Goal: Task Accomplishment & Management: Manage account settings

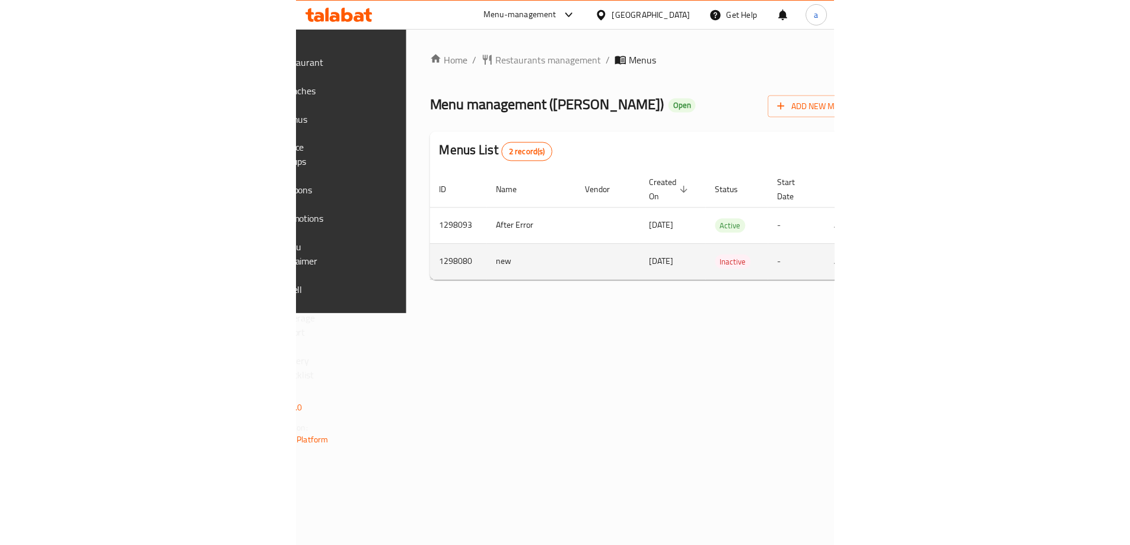
scroll to position [0, 232]
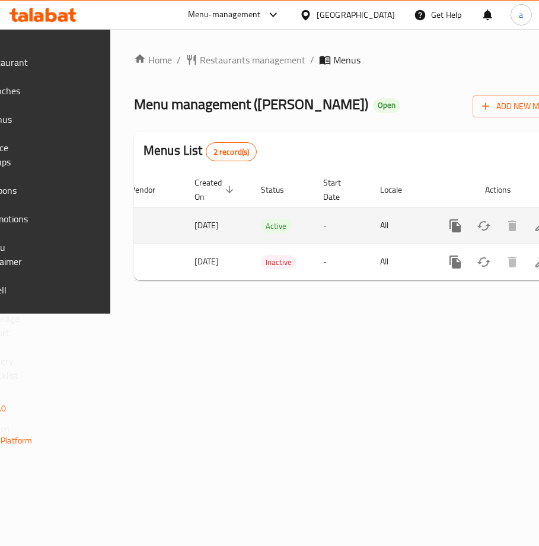
click at [527, 233] on link "enhanced table" at bounding box center [541, 226] width 28 height 28
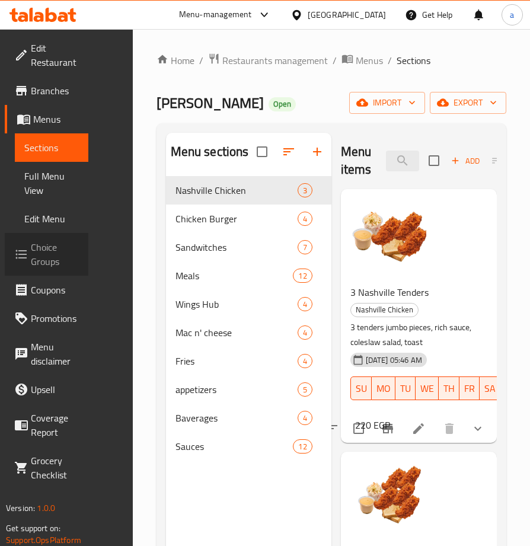
click at [59, 262] on span "Choice Groups" at bounding box center [55, 254] width 48 height 28
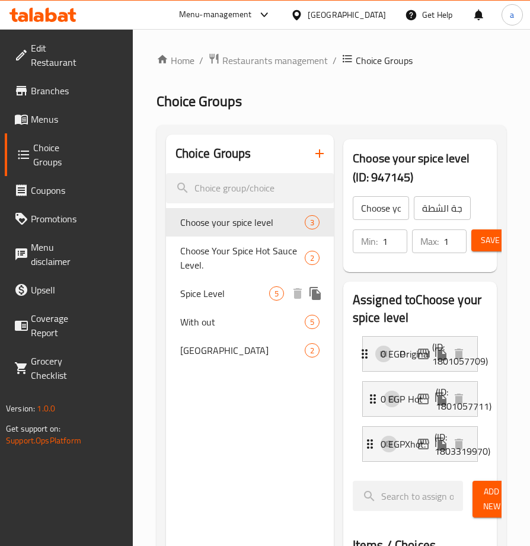
click at [244, 293] on span "Spice Level" at bounding box center [224, 293] width 89 height 14
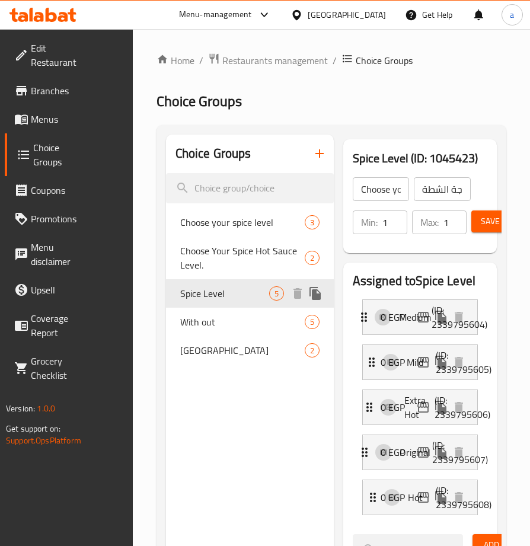
type input "Spice Level"
type input "مستوى الحرارة"
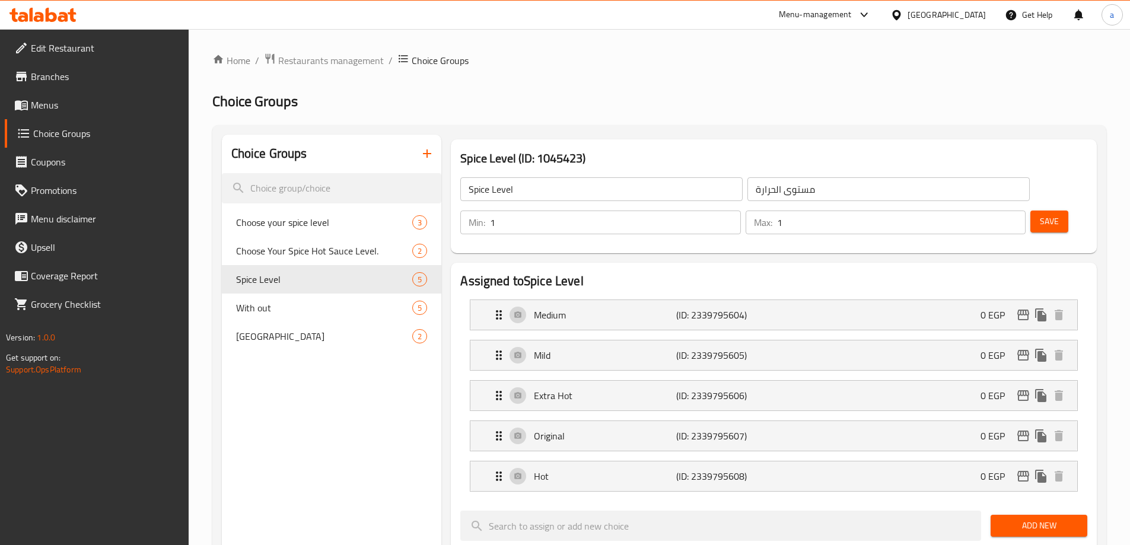
click at [538, 105] on h2 "Choice Groups" at bounding box center [659, 101] width 894 height 19
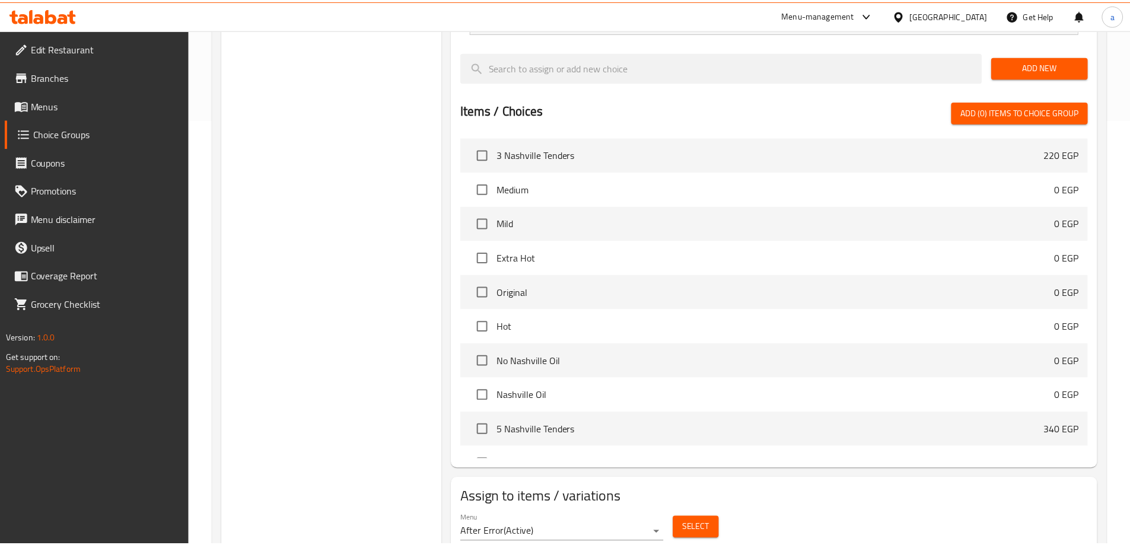
scroll to position [470, 0]
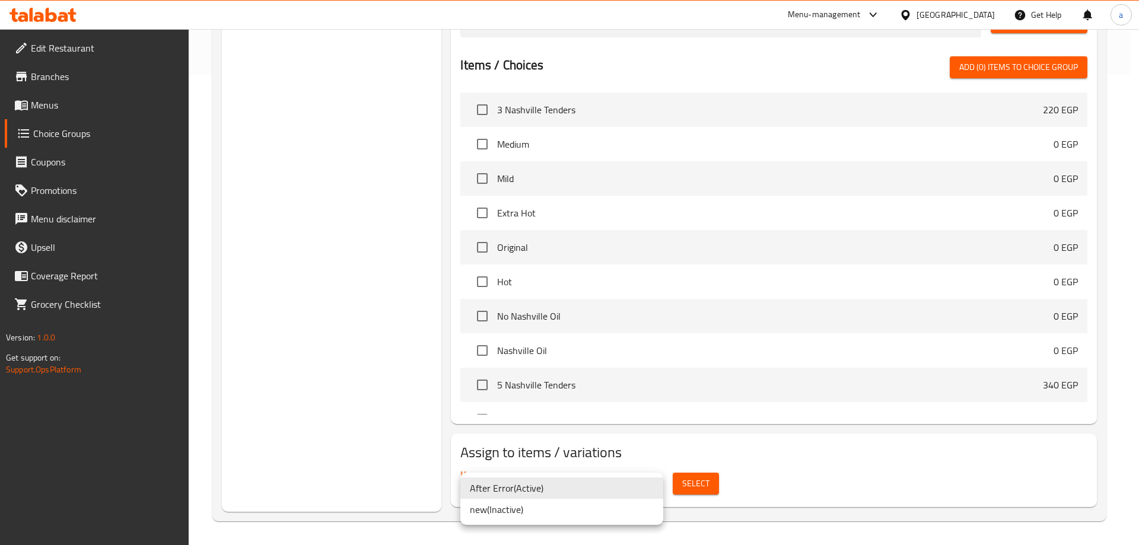
click at [538, 489] on div at bounding box center [569, 272] width 1139 height 545
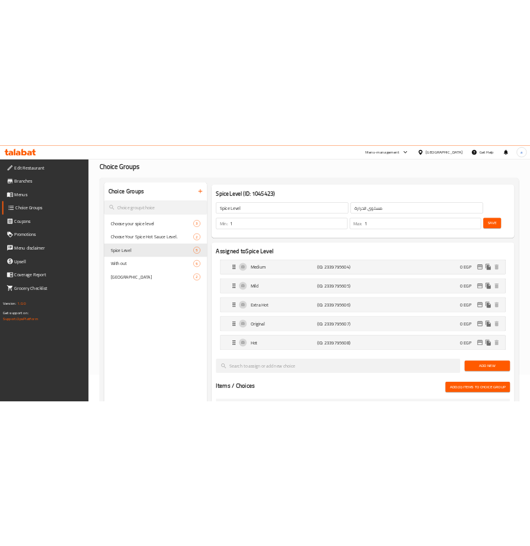
scroll to position [0, 0]
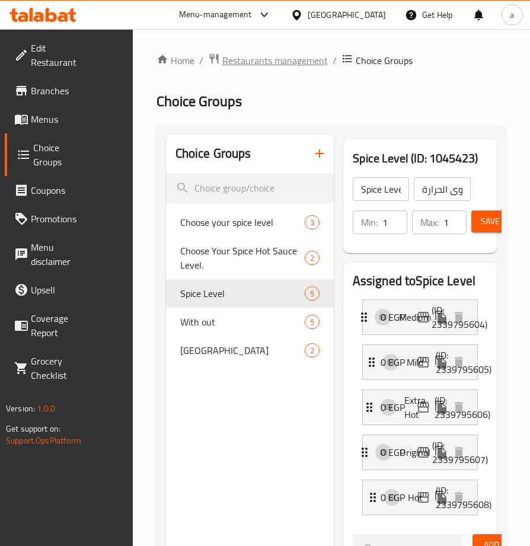
click at [257, 55] on span "Restaurants management" at bounding box center [275, 60] width 106 height 14
